Goal: Task Accomplishment & Management: Use online tool/utility

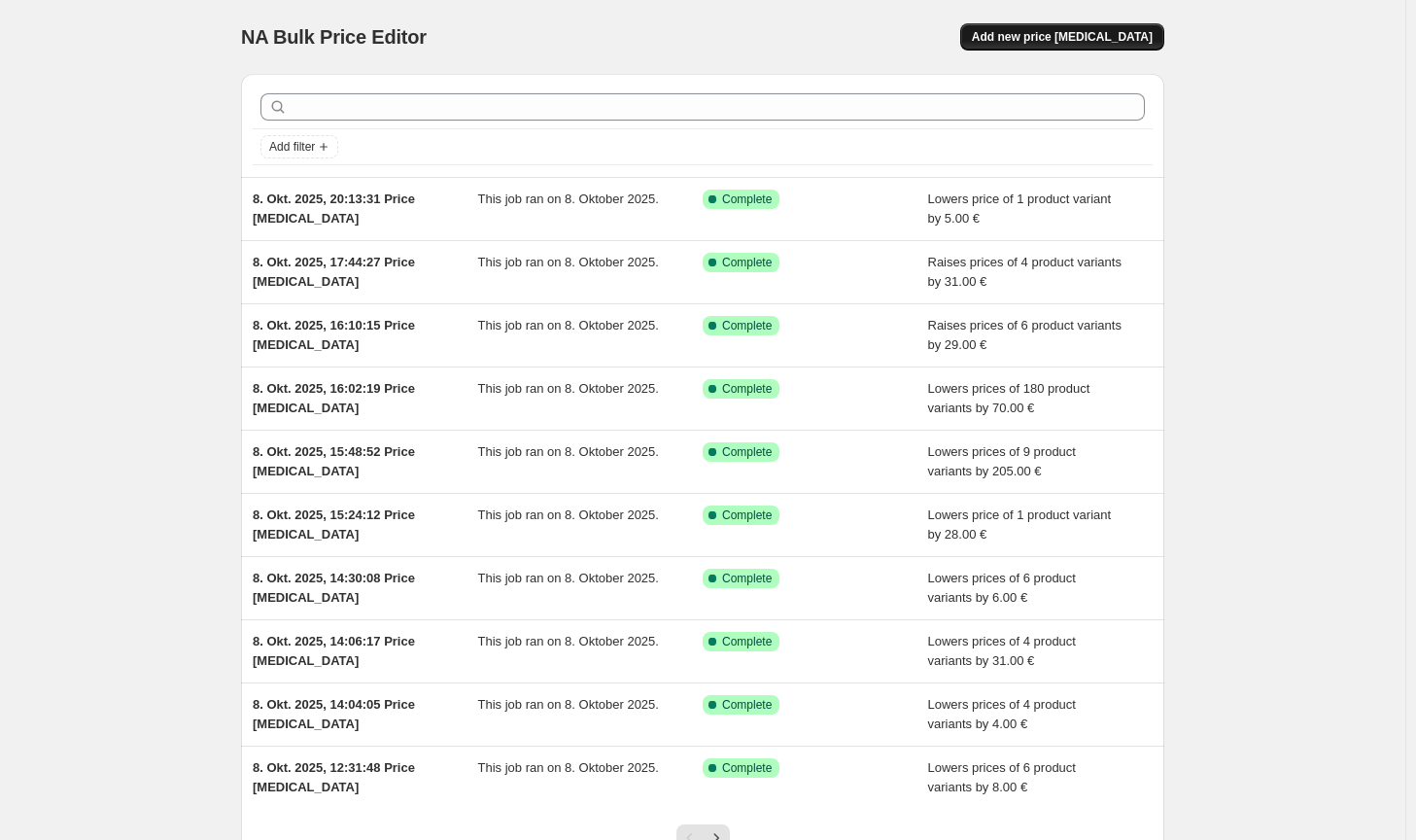
click at [1091, 32] on span "Add new price change job" at bounding box center [1061, 37] width 181 height 16
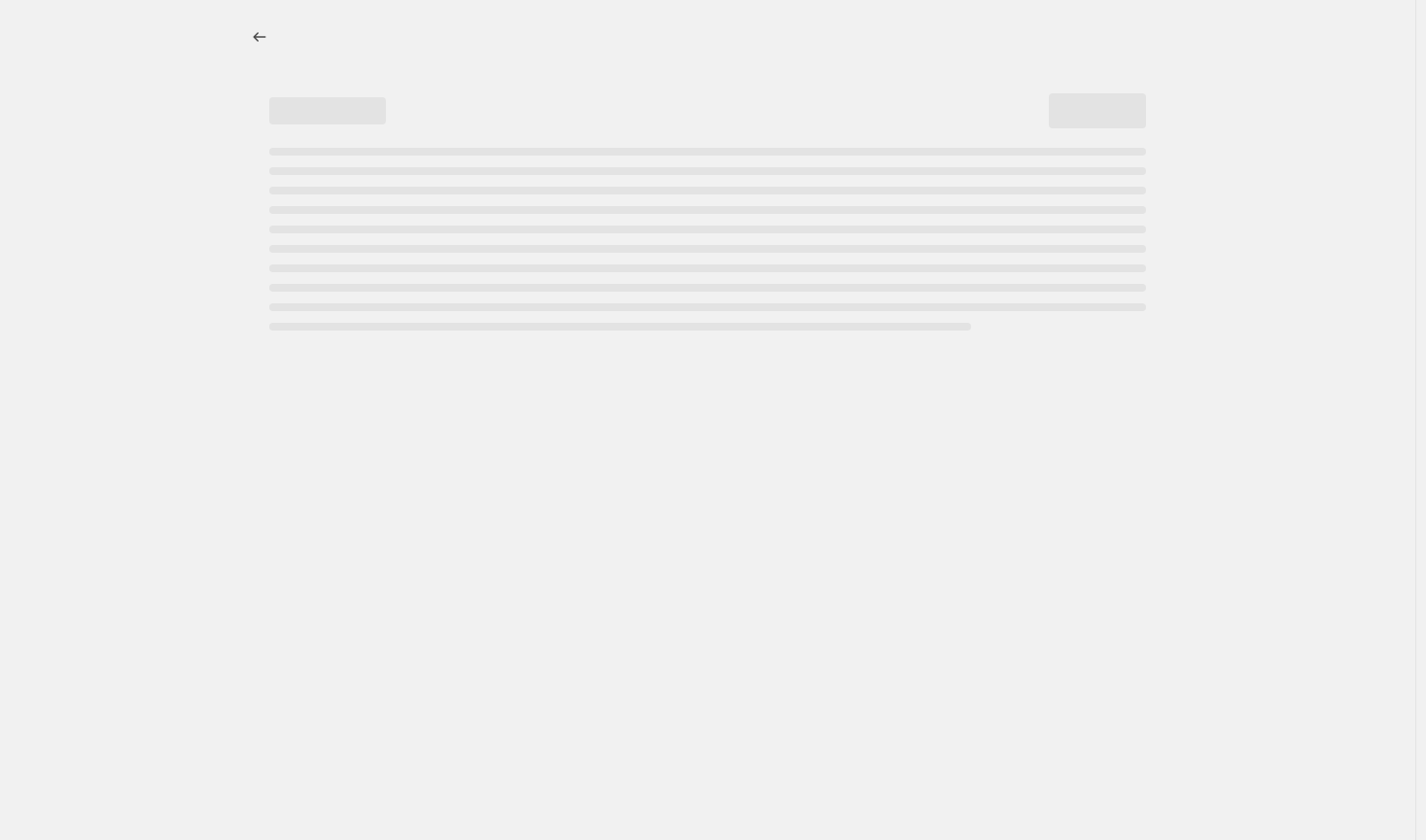
select select "percentage"
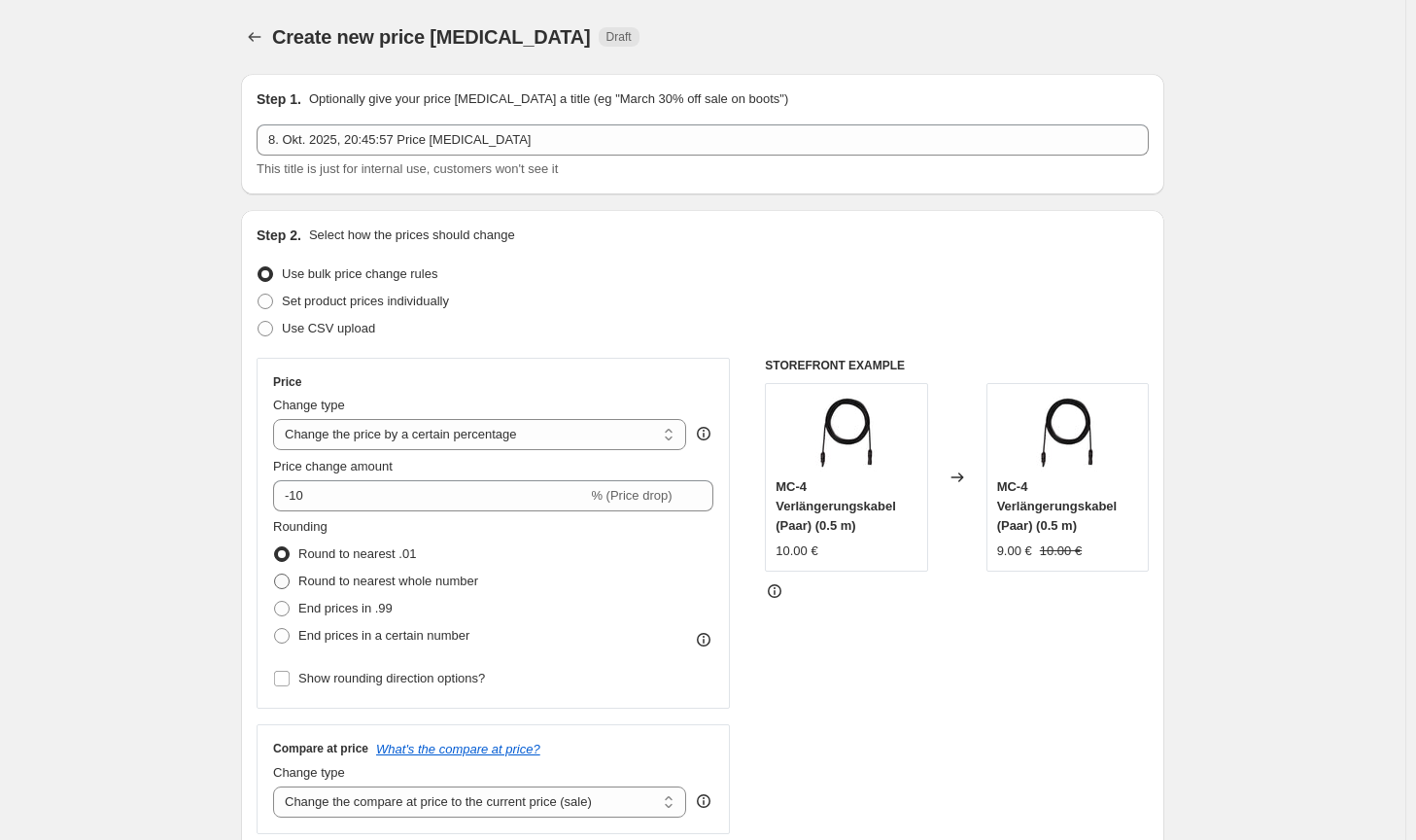
click at [396, 584] on span "Round to nearest whole number" at bounding box center [388, 580] width 180 height 15
click at [275, 574] on input "Round to nearest whole number" at bounding box center [274, 573] width 1 height 1
radio input "true"
click at [454, 452] on div "Price Change type Change the price to a certain amount Change the price by a ce…" at bounding box center [492, 534] width 440 height 318
click at [458, 446] on select "Change the price to a certain amount Change the price by a certain amount Chang…" at bounding box center [479, 434] width 413 height 31
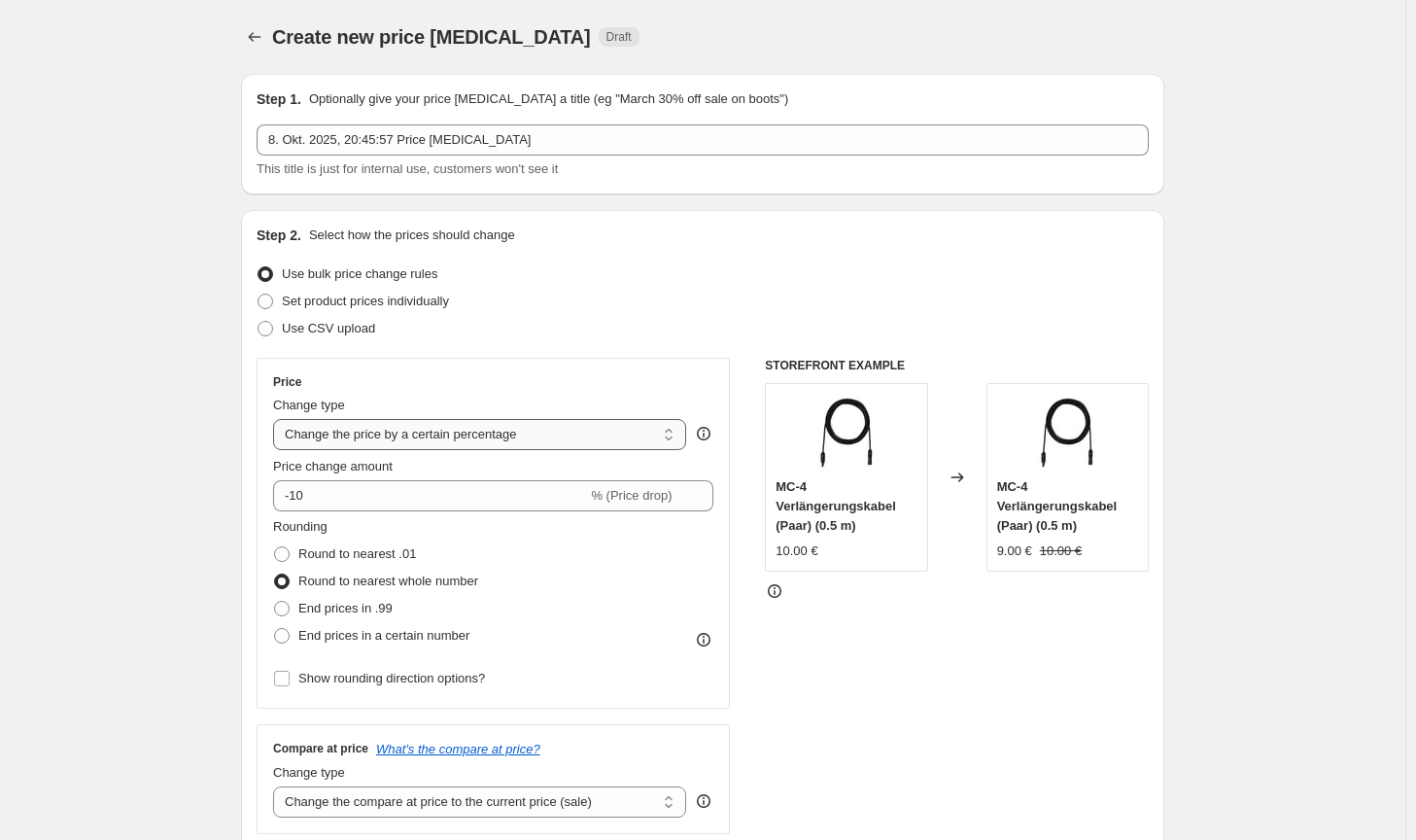
select select "by"
click at [277, 419] on select "Change the price to a certain amount Change the price by a certain amount Chang…" at bounding box center [479, 434] width 413 height 31
type input "-10.00"
drag, startPoint x: 579, startPoint y: 809, endPoint x: 566, endPoint y: 804, distance: 13.9
click at [579, 809] on select "Change the compare at price to the current price (sale) Change the compare at p…" at bounding box center [479, 800] width 413 height 31
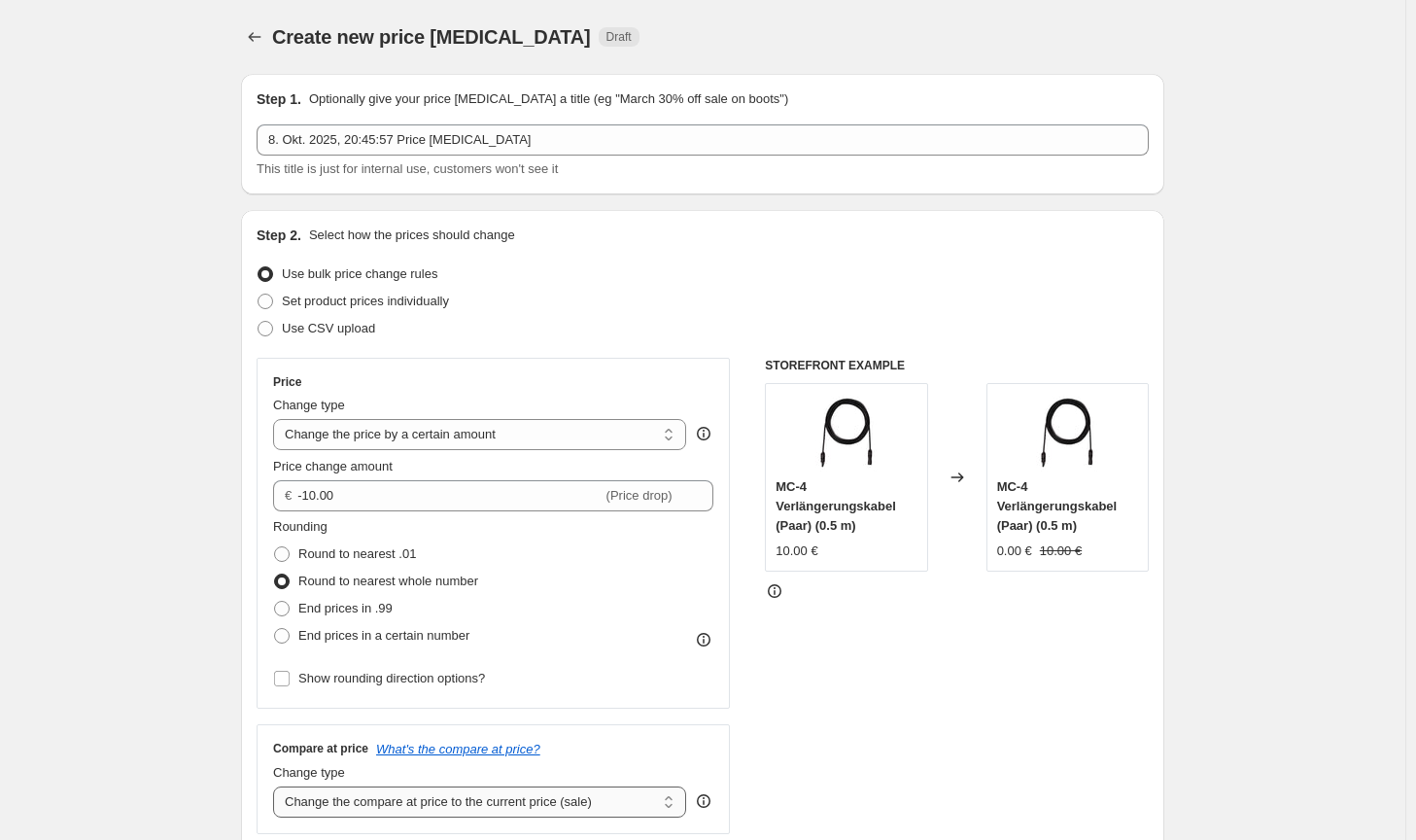
select select "no_change"
click at [277, 786] on select "Change the compare at price to the current price (sale) Change the compare at p…" at bounding box center [479, 800] width 413 height 31
click at [863, 775] on div "STOREFRONT EXAMPLE MC-4 Verlängerungskabel (Paar) (0.5 m) 10.00 € Changed to MC…" at bounding box center [957, 596] width 383 height 476
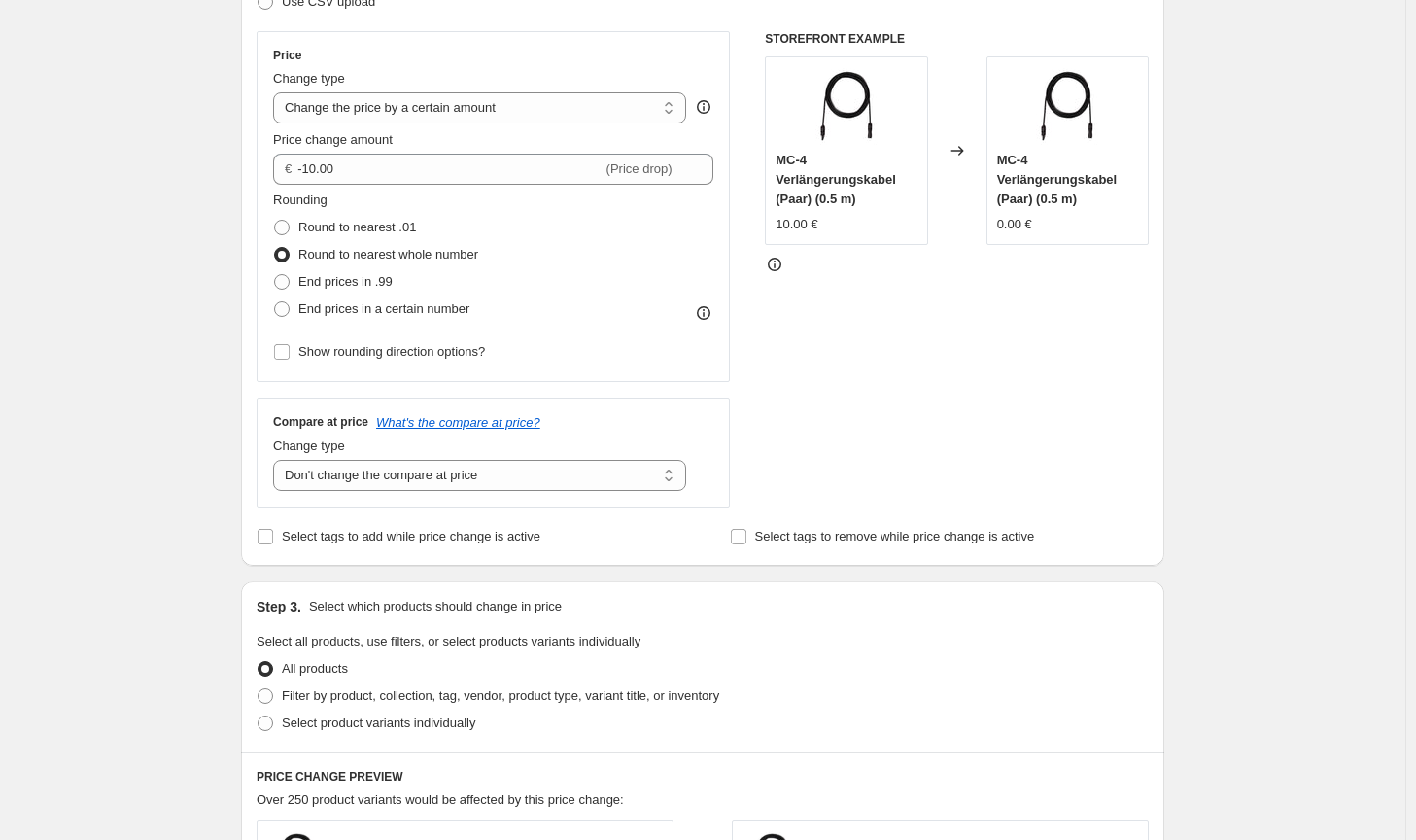
scroll to position [486, 0]
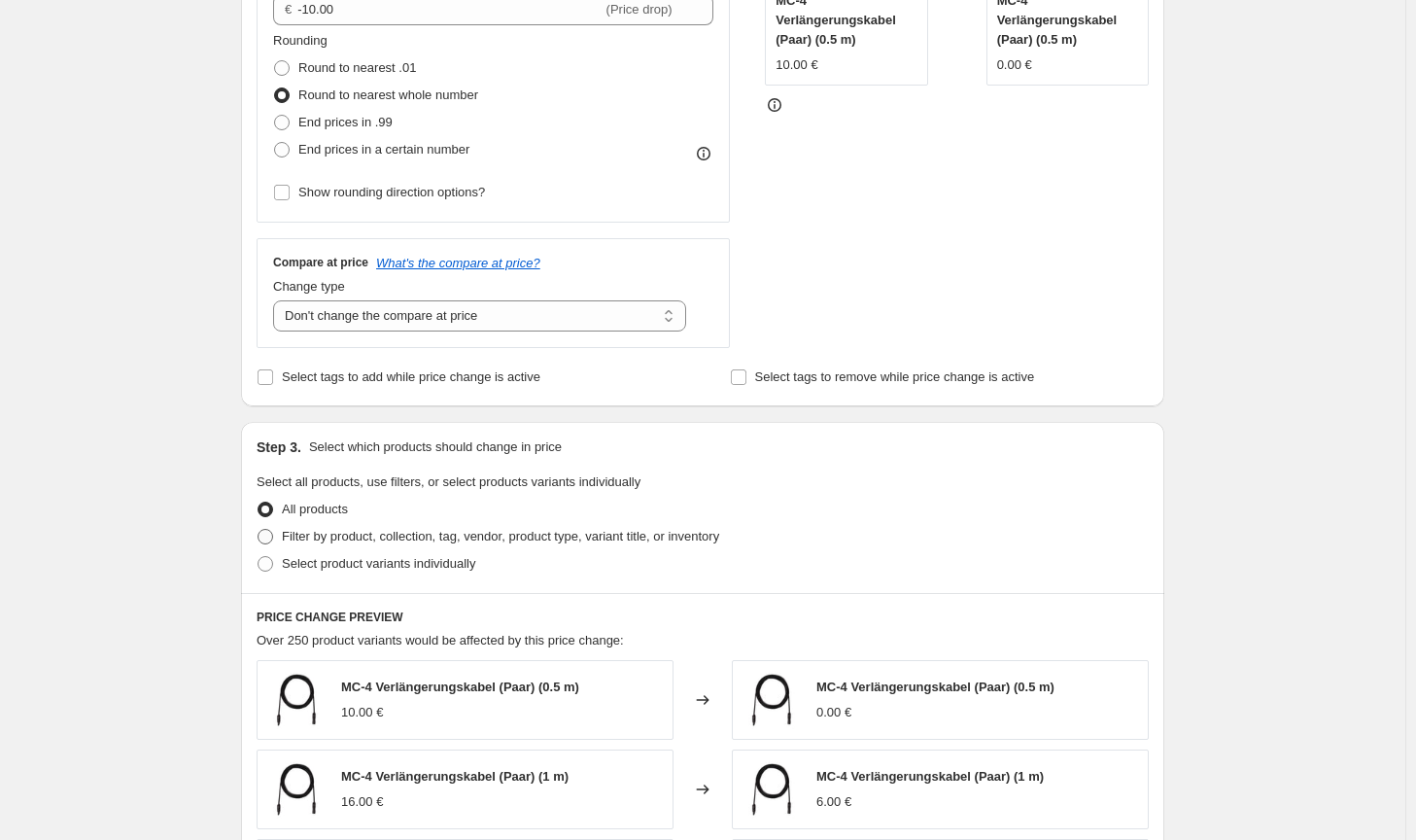
click at [638, 543] on span "Filter by product, collection, tag, vendor, product type, variant title, or inv…" at bounding box center [500, 536] width 437 height 15
click at [259, 530] on input "Filter by product, collection, tag, vendor, product type, variant title, or inv…" at bounding box center [258, 529] width 1 height 1
radio input "true"
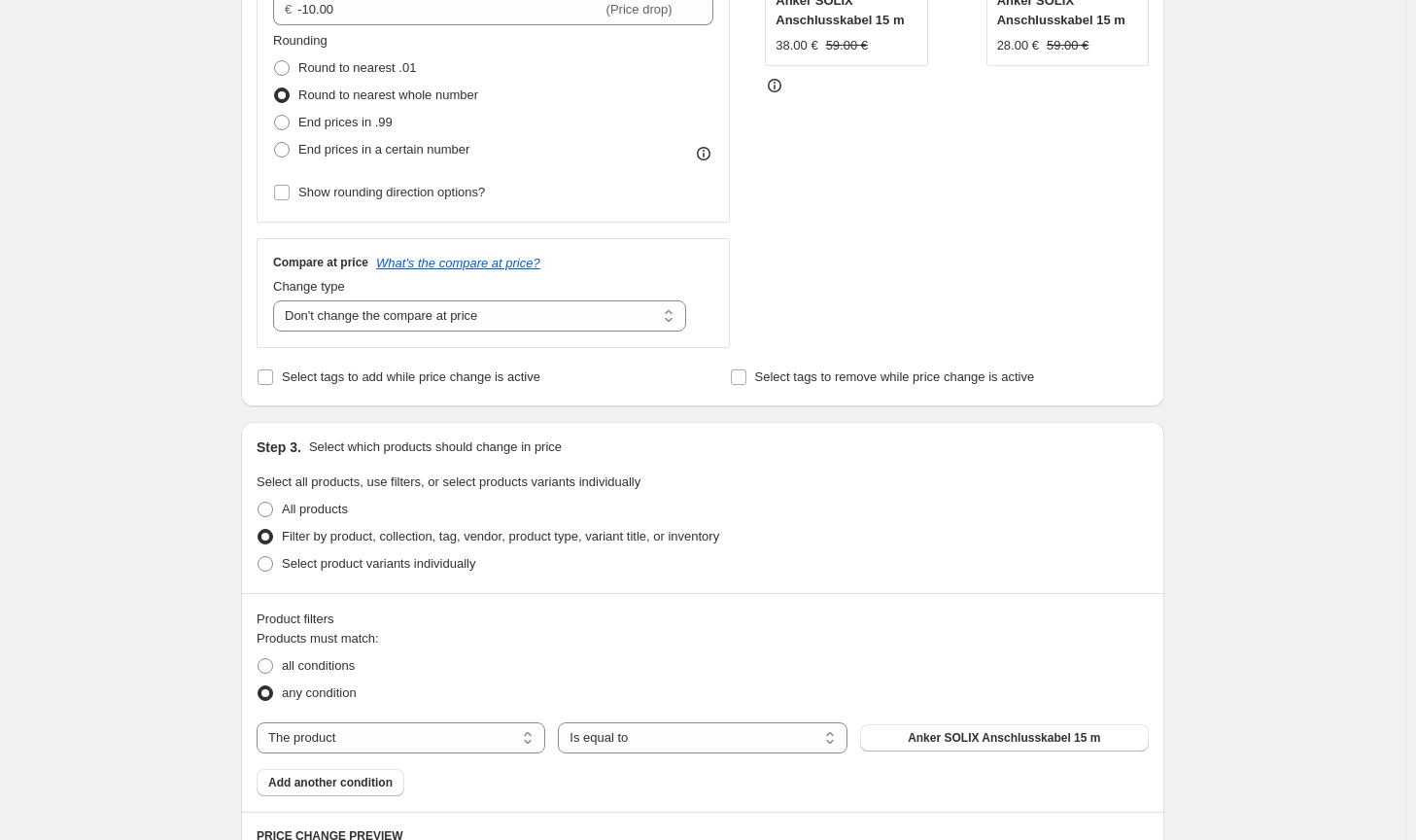
click at [960, 738] on span "Anker SOLIX Anschlusskabel 15 m" at bounding box center [1003, 737] width 193 height 16
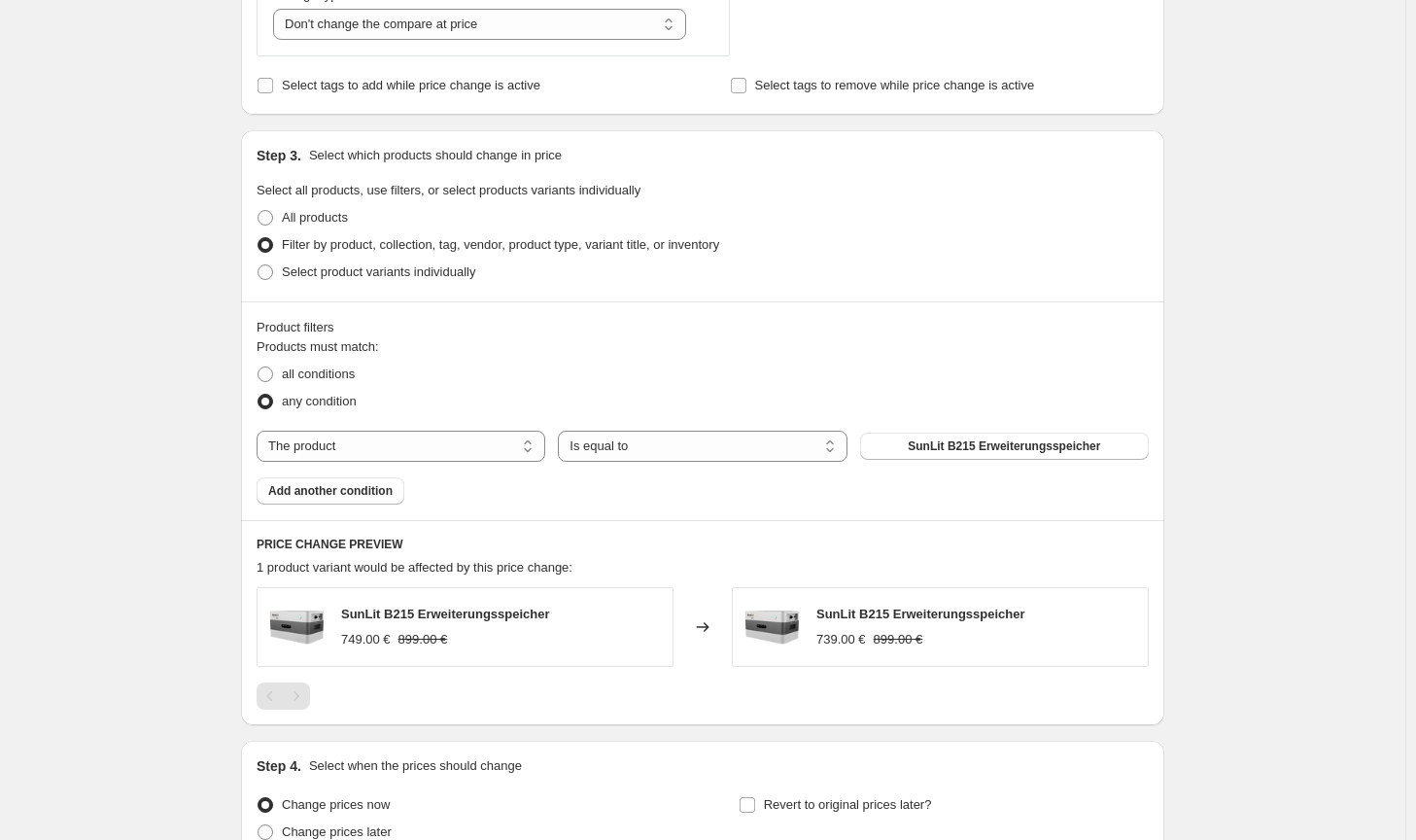
scroll to position [0, 0]
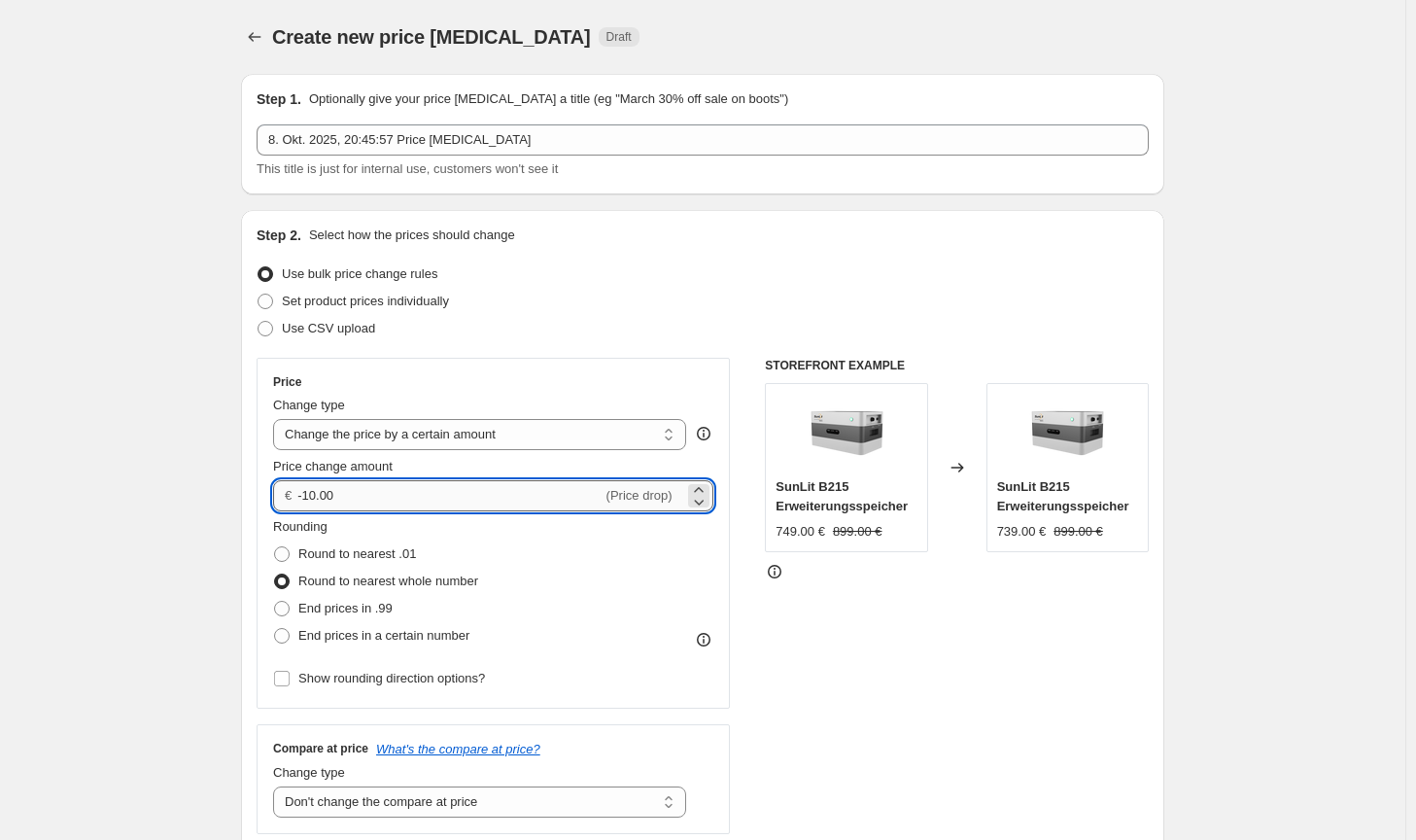
click at [308, 490] on input "-10.00" at bounding box center [450, 495] width 304 height 31
type input "-50.00"
click at [925, 642] on div "STOREFRONT EXAMPLE SunLit B215 Erweiterungsspeicher 749.00 € 899.00 € Changed t…" at bounding box center [957, 596] width 383 height 476
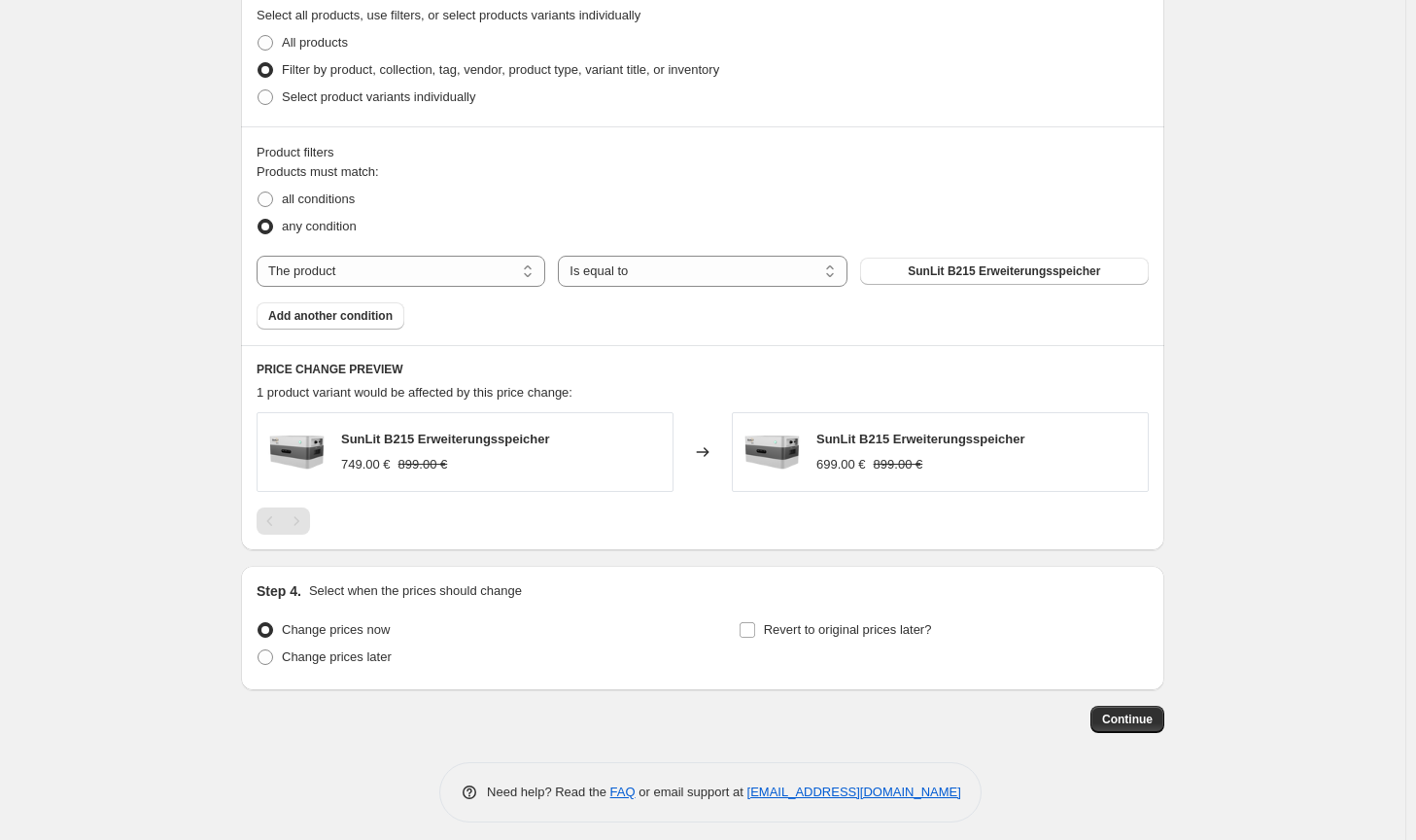
scroll to position [964, 0]
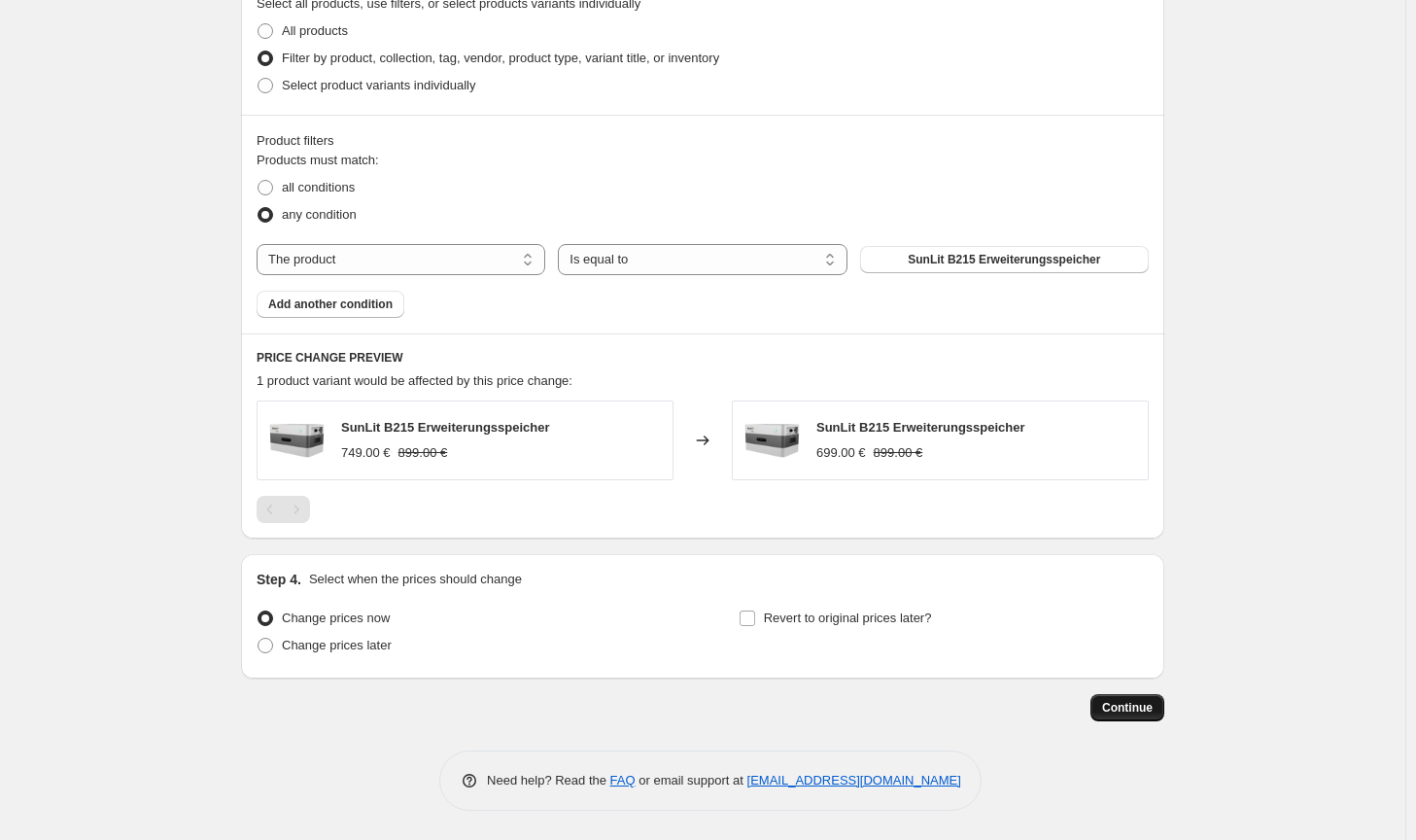
click at [1158, 700] on button "Continue" at bounding box center [1126, 708] width 74 height 28
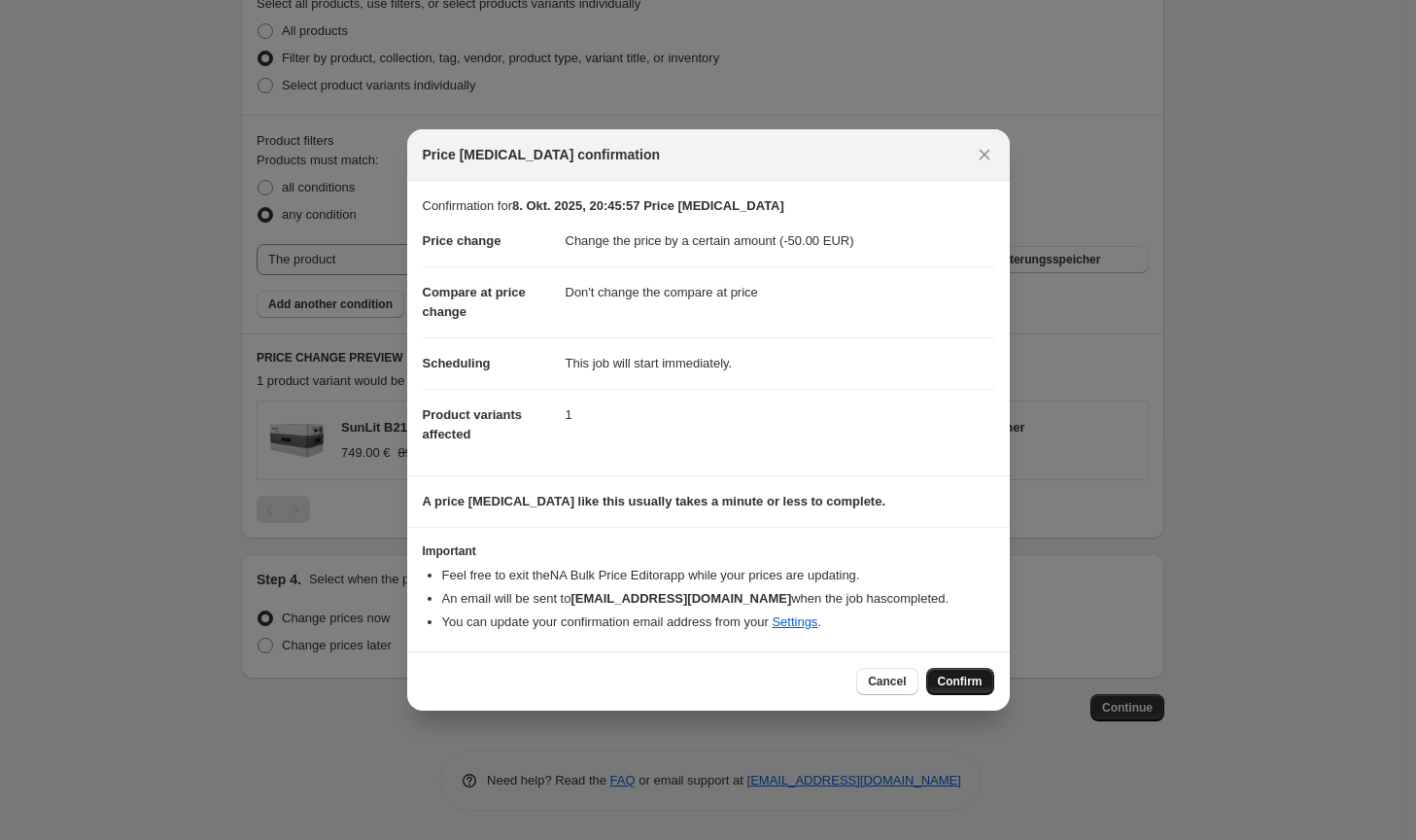
click at [966, 681] on span "Confirm" at bounding box center [959, 681] width 44 height 16
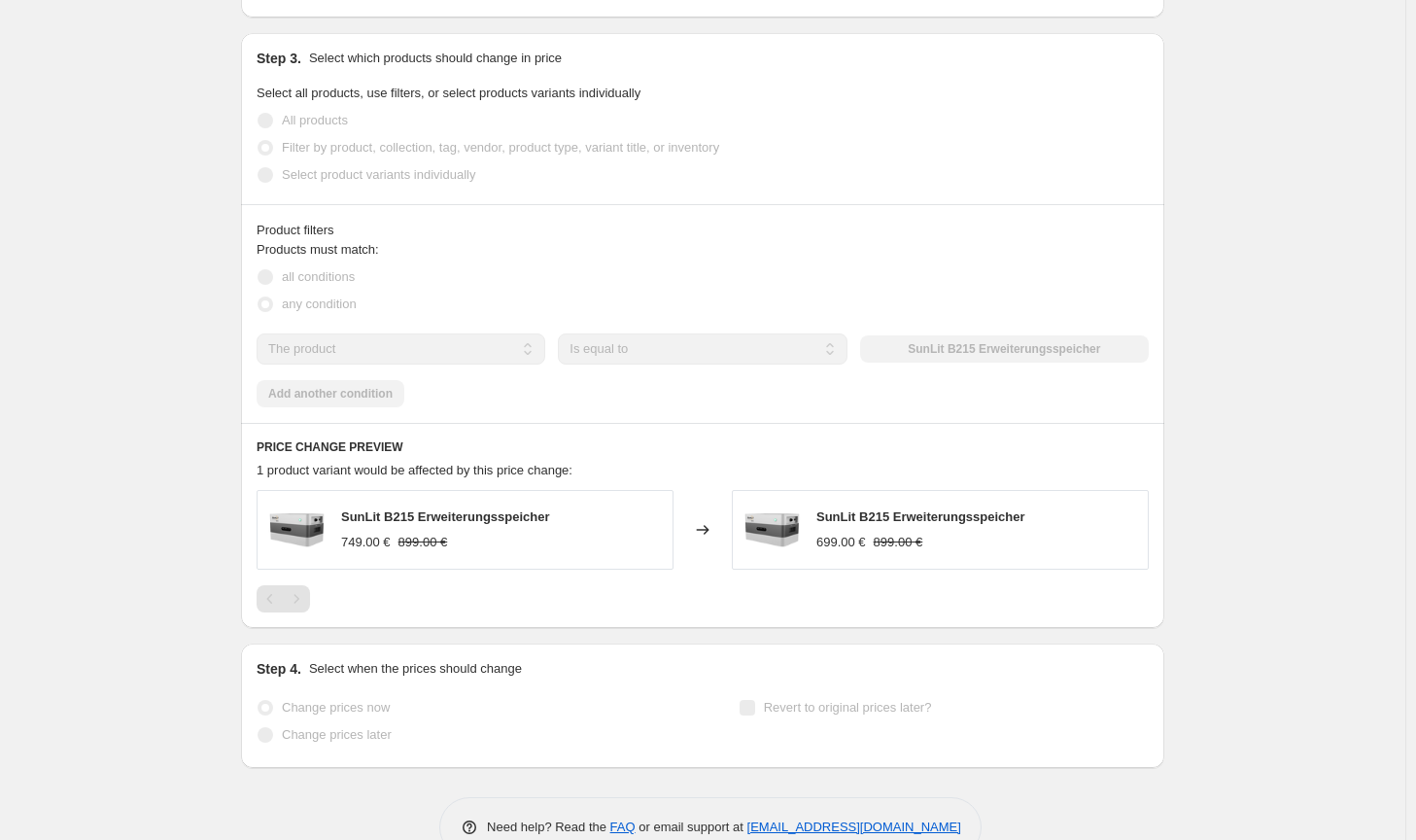
select select "by"
select select "no_change"
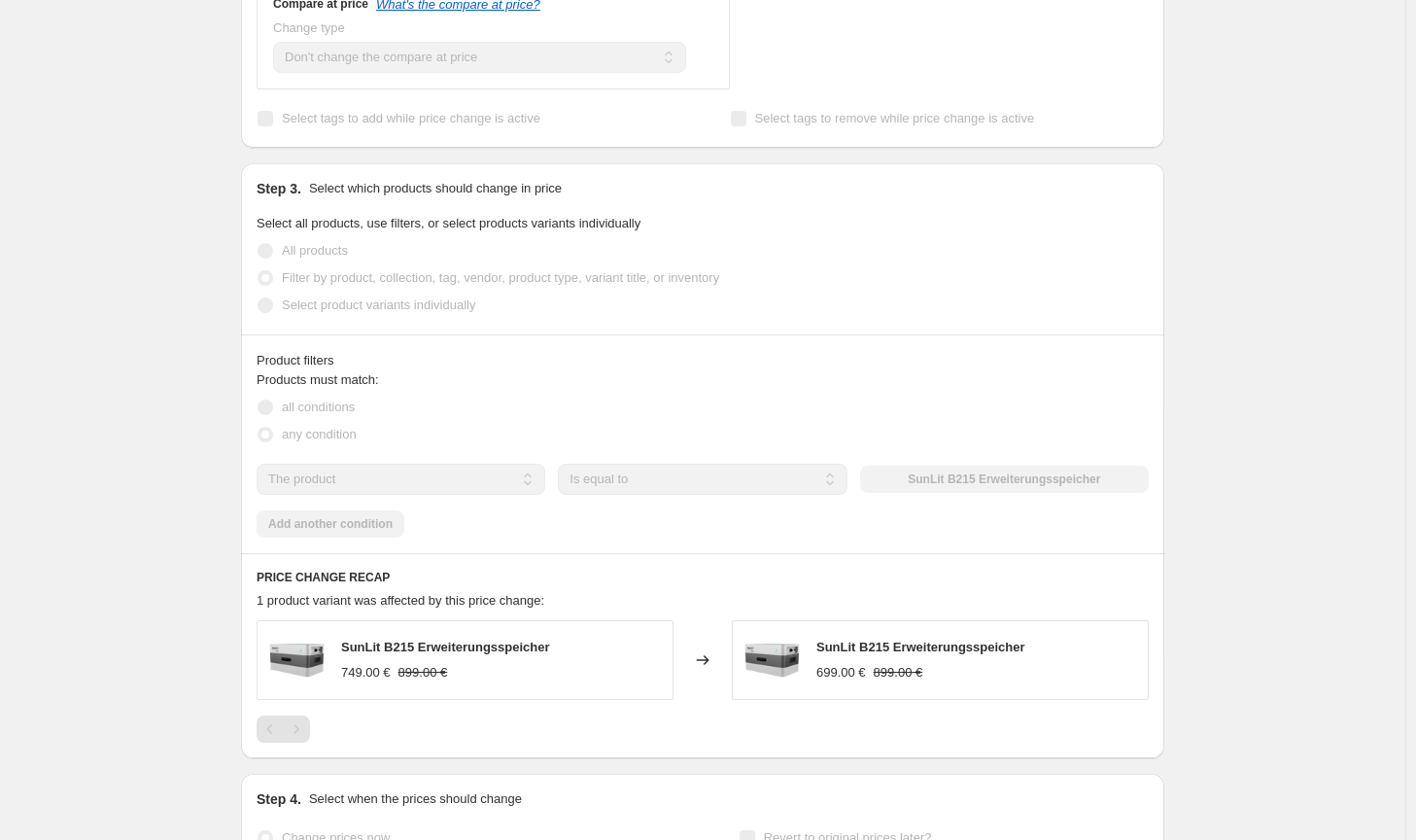
scroll to position [0, 0]
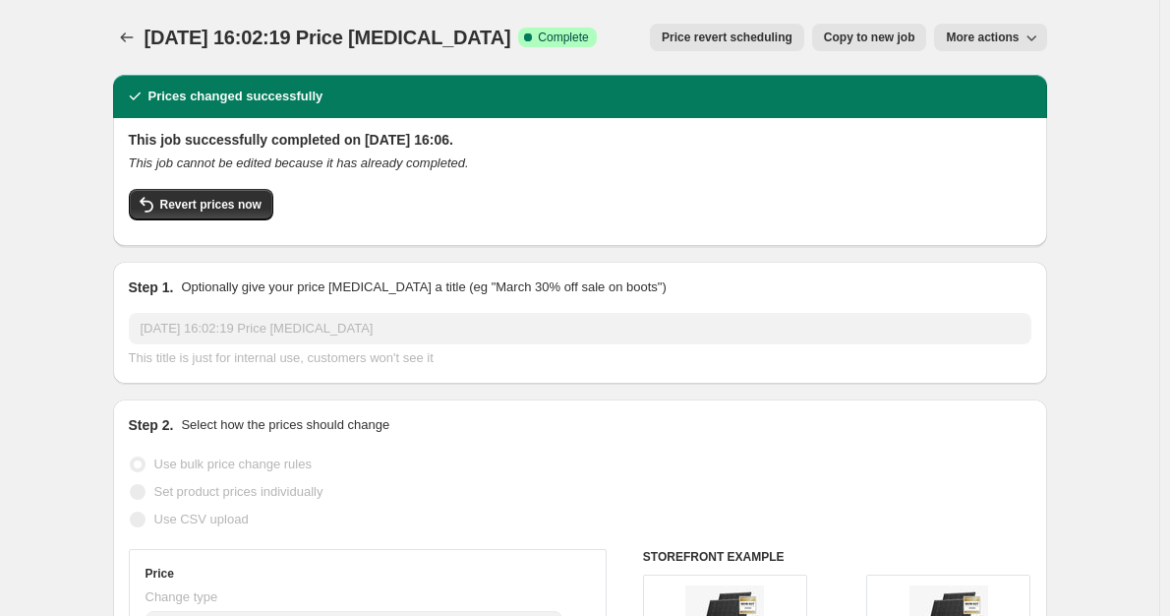
select select "by"
select select "no_change"
